Goal: Share content

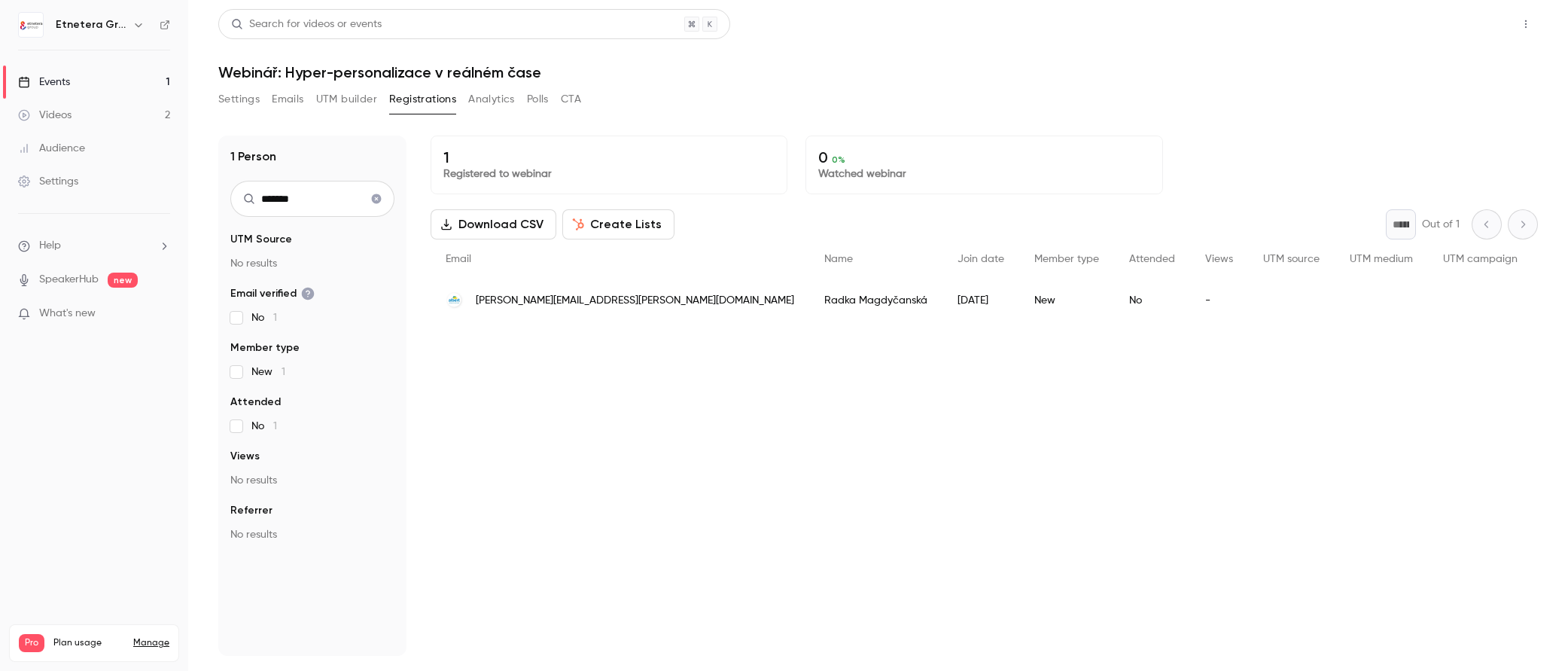
click at [1491, 11] on button "Share" at bounding box center [1471, 24] width 60 height 30
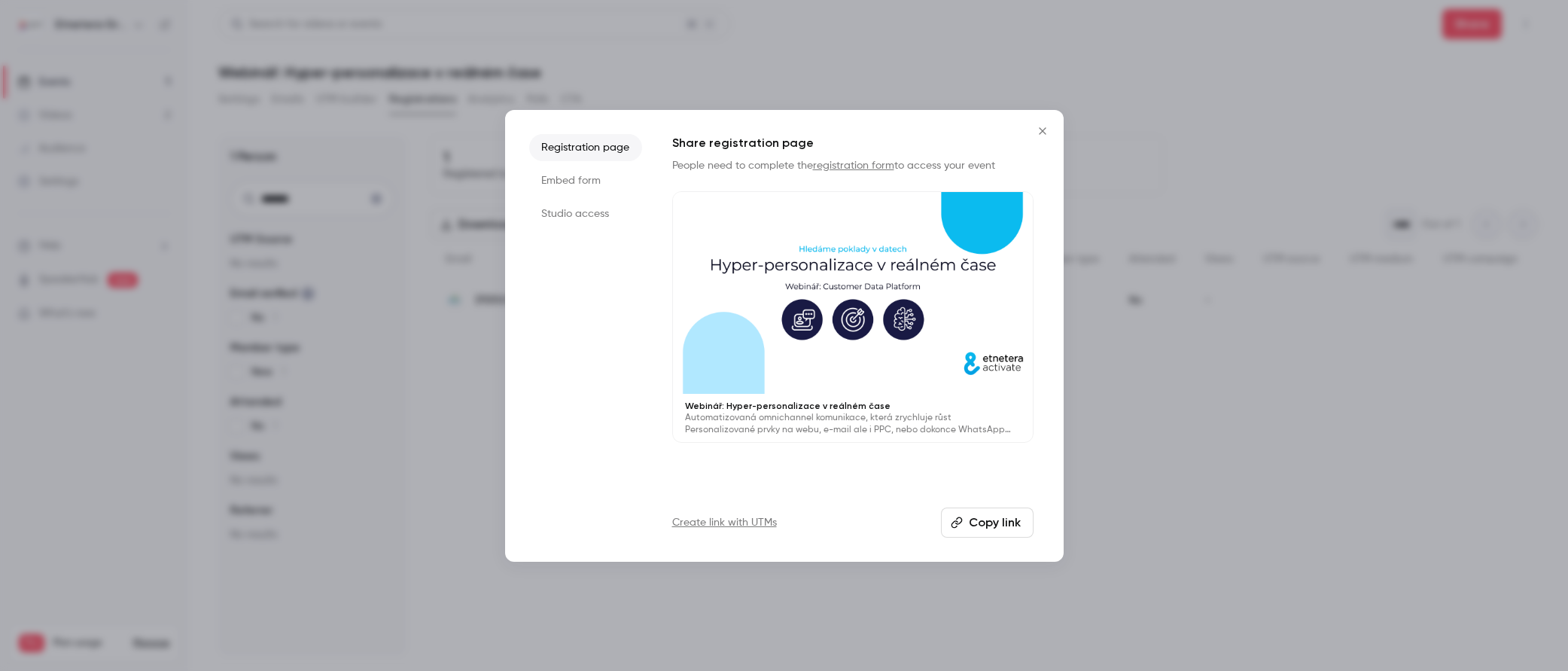
click at [587, 213] on li "Studio access" at bounding box center [585, 213] width 113 height 27
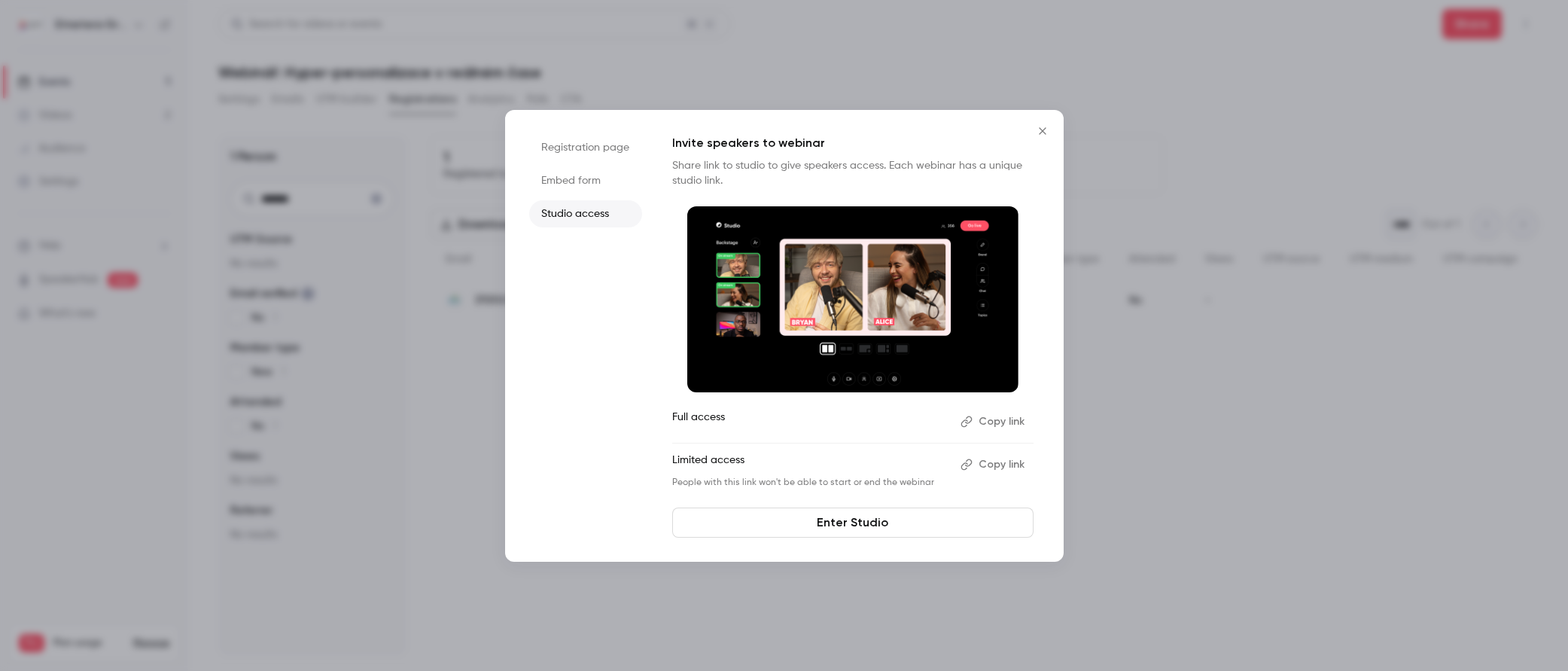
click at [998, 419] on button "Copy link" at bounding box center [994, 421] width 79 height 24
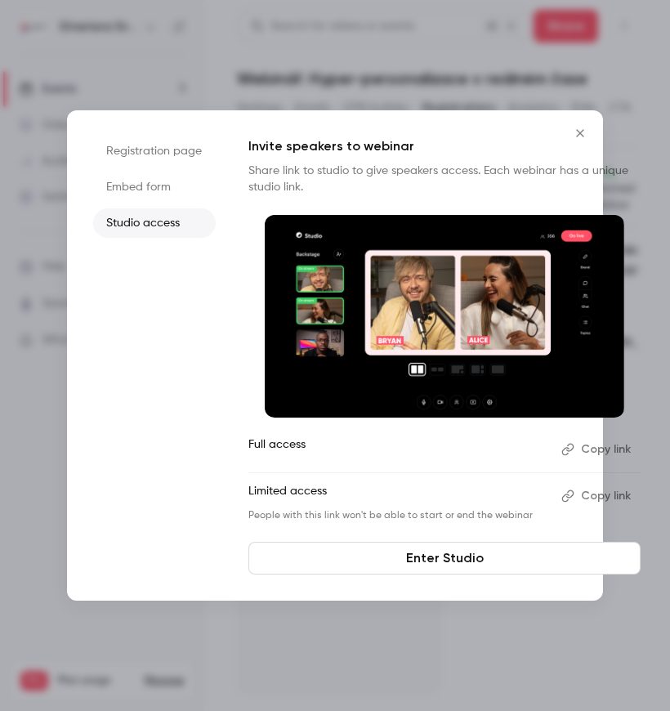
click at [417, 562] on link "Enter Studio" at bounding box center [444, 558] width 392 height 33
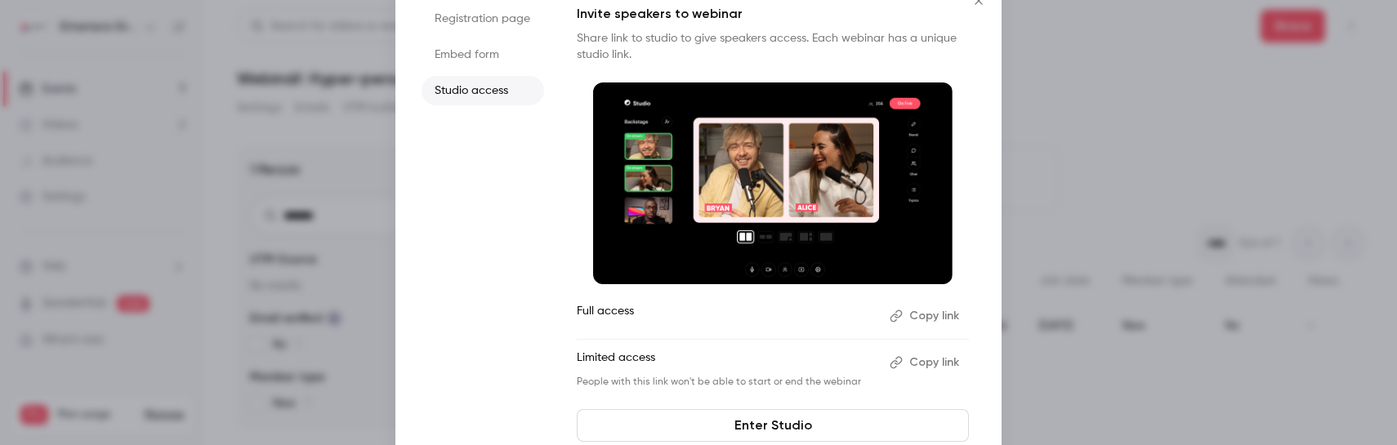
click at [1258, 167] on div at bounding box center [698, 222] width 1397 height 445
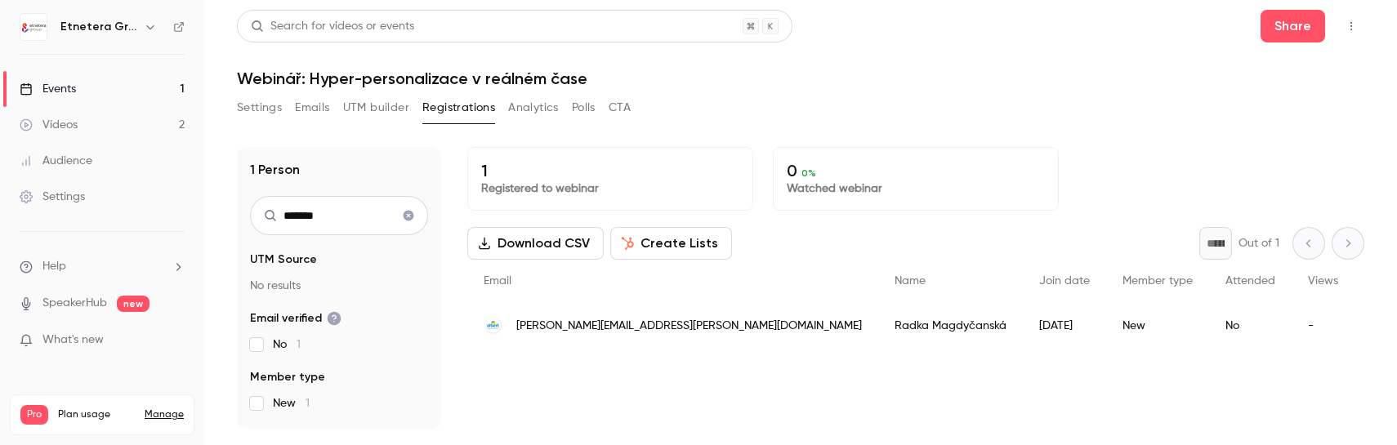
click at [50, 83] on div "Events" at bounding box center [48, 89] width 56 height 16
